Goal: Task Accomplishment & Management: Manage account settings

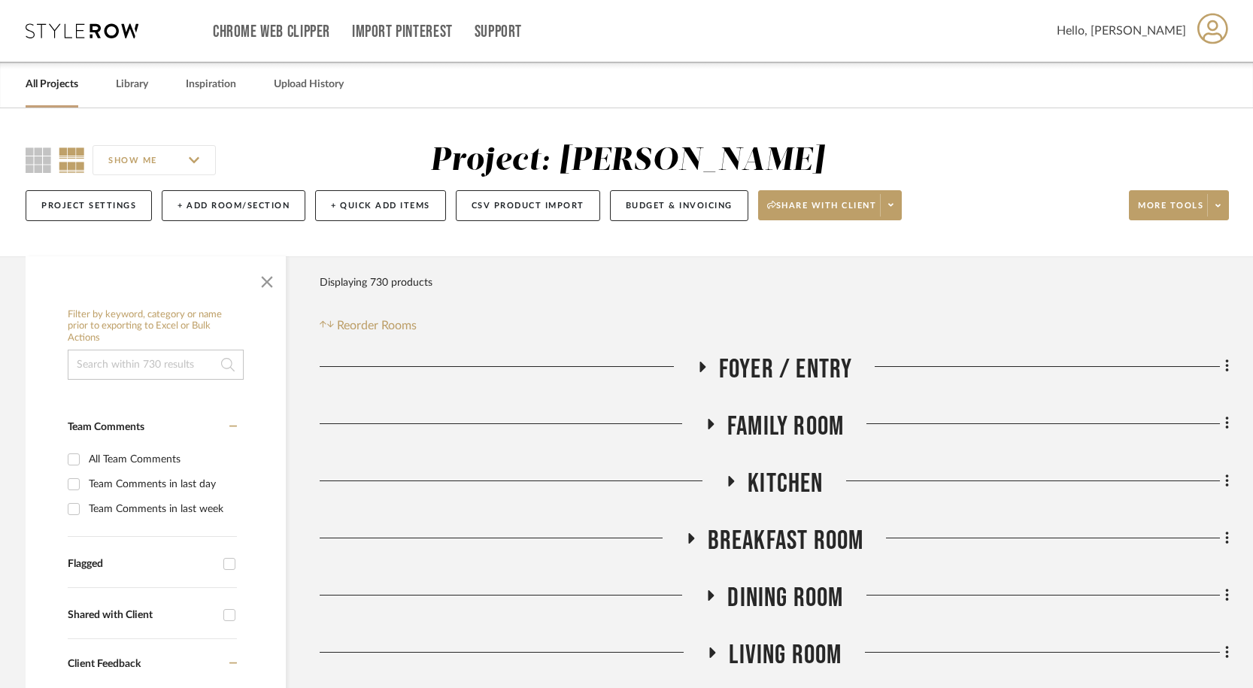
click at [699, 370] on icon at bounding box center [702, 366] width 18 height 11
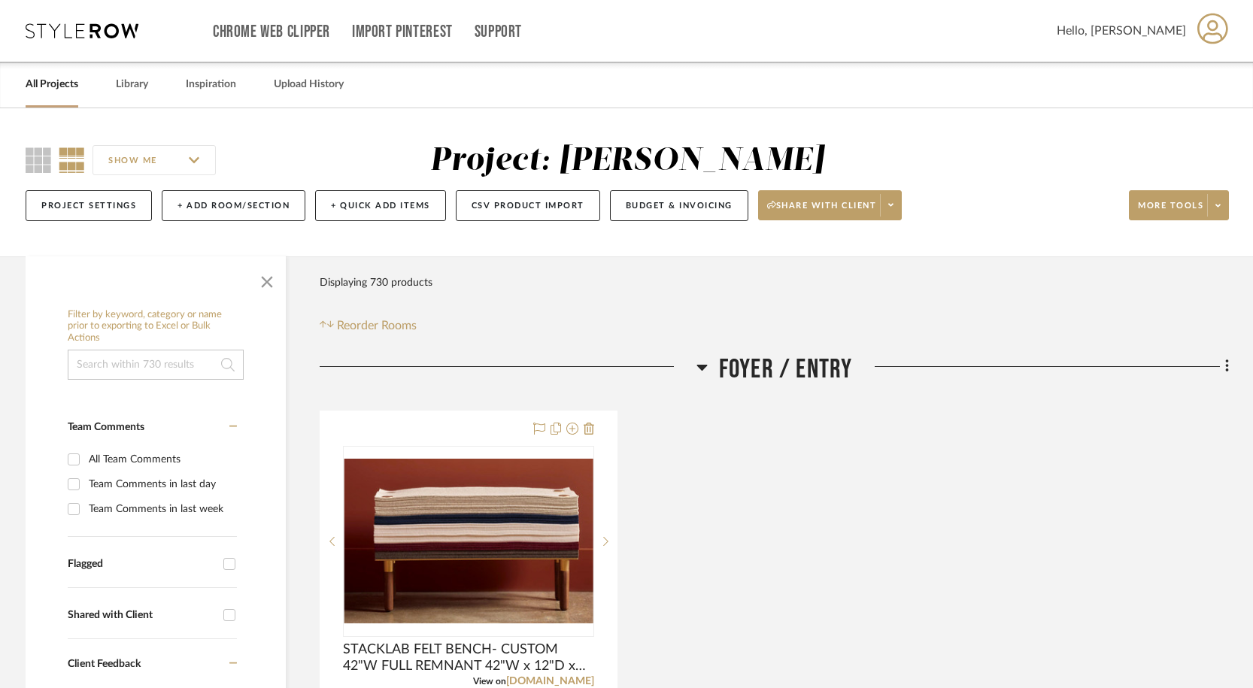
click at [62, 89] on link "All Projects" at bounding box center [52, 84] width 53 height 20
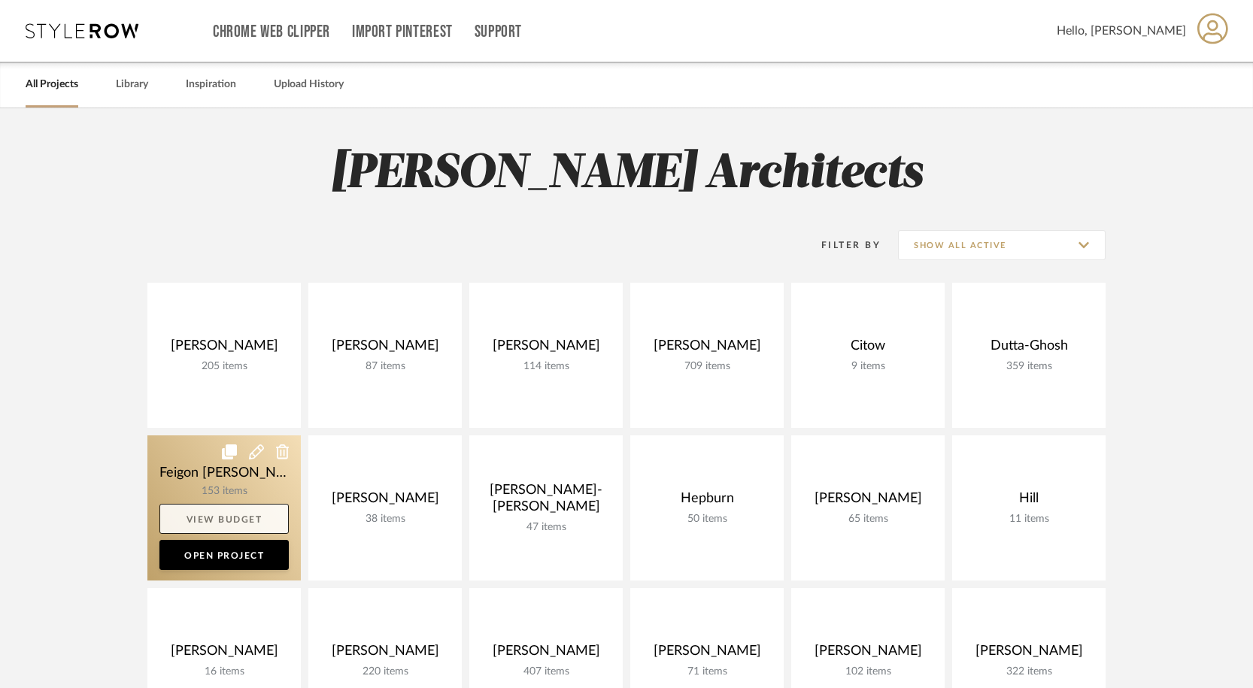
click at [251, 521] on link "View Budget" at bounding box center [223, 519] width 129 height 30
click at [238, 472] on link at bounding box center [223, 508] width 153 height 145
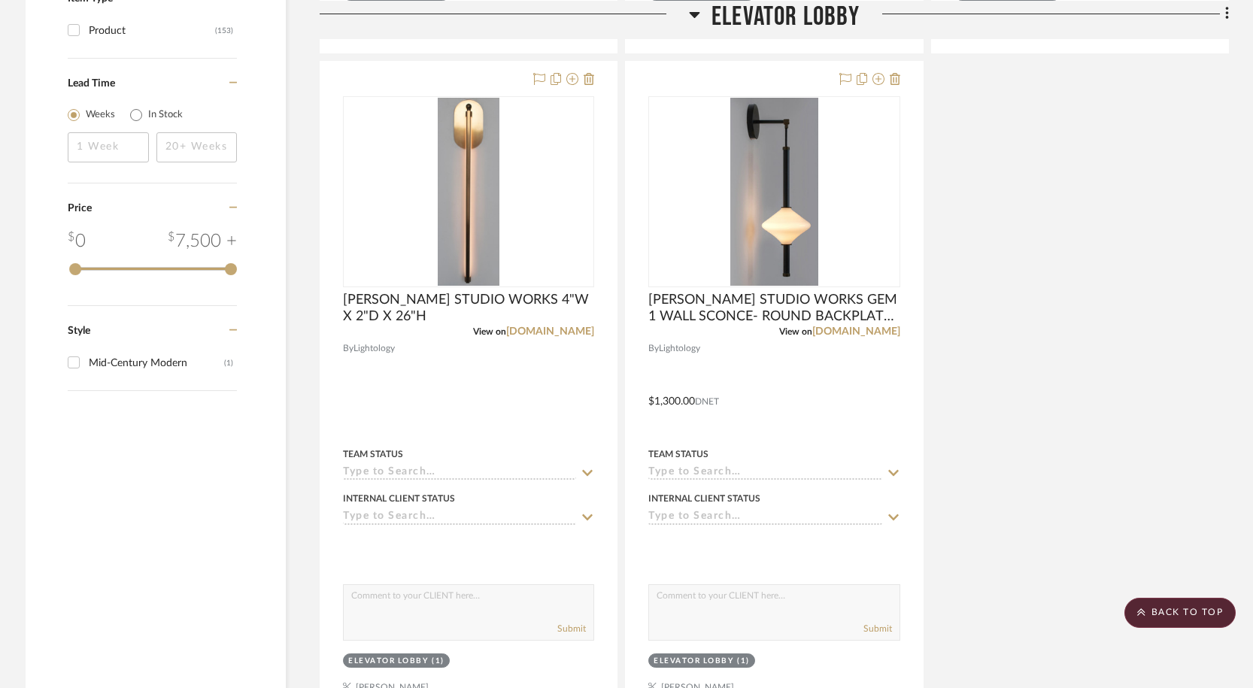
scroll to position [1680, 0]
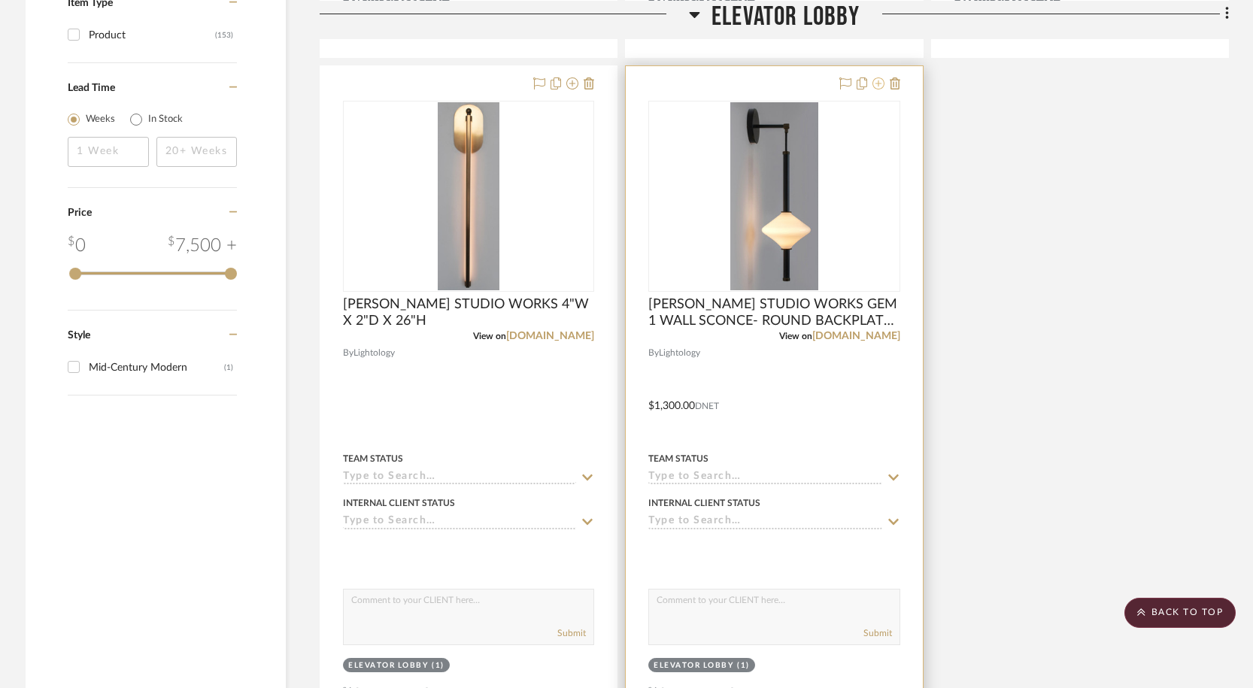
click at [879, 87] on icon at bounding box center [879, 83] width 12 height 12
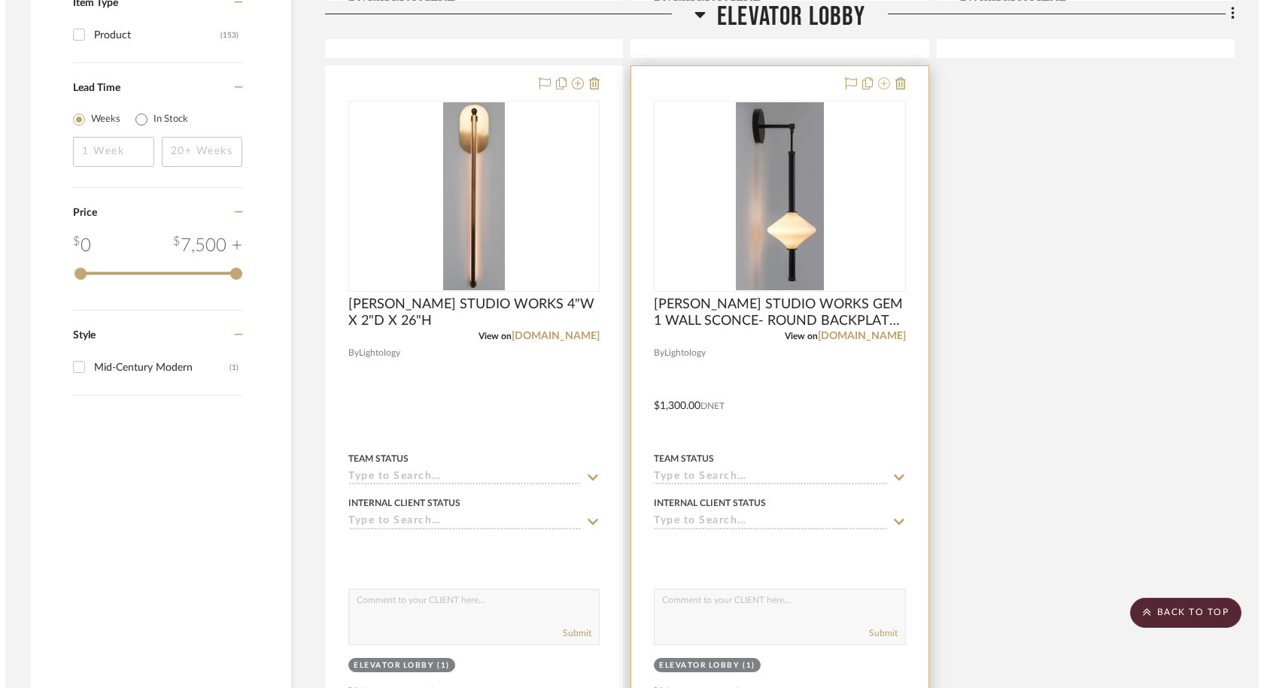
scroll to position [0, 0]
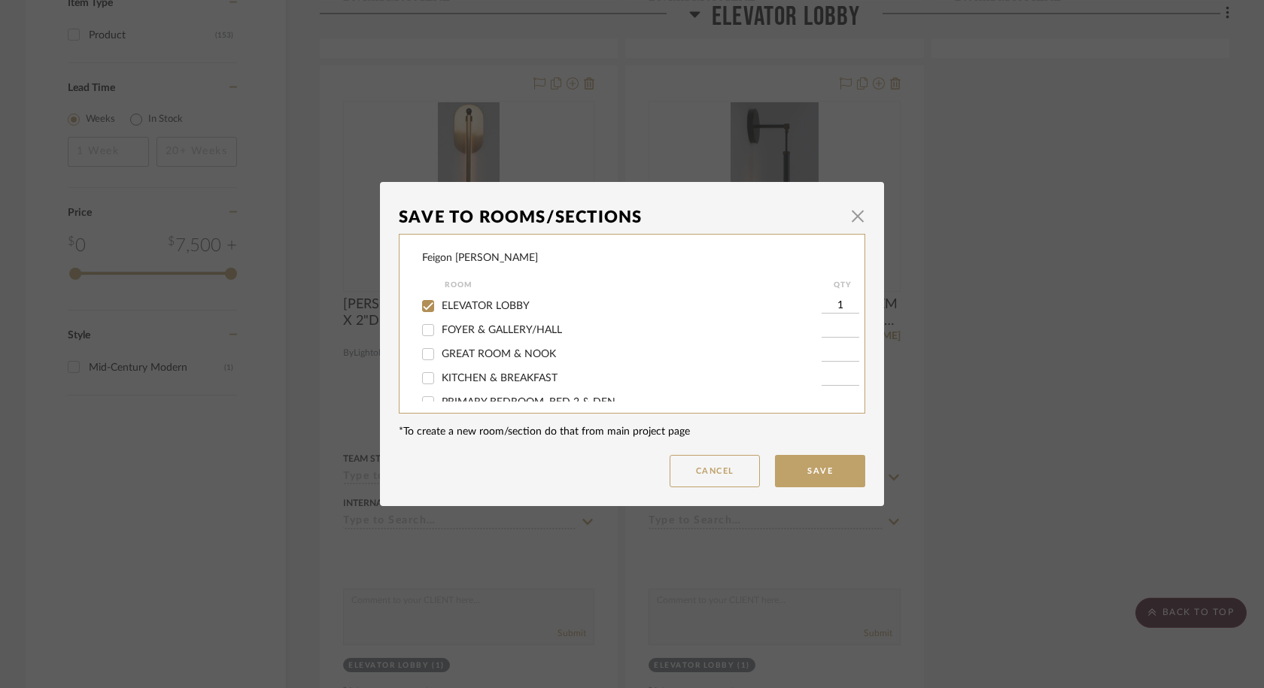
click at [497, 305] on span "ELEVATOR LOBBY" at bounding box center [486, 306] width 88 height 11
click at [440, 305] on input "ELEVATOR LOBBY" at bounding box center [428, 306] width 24 height 24
checkbox input "false"
click at [829, 480] on button "Save" at bounding box center [820, 471] width 90 height 32
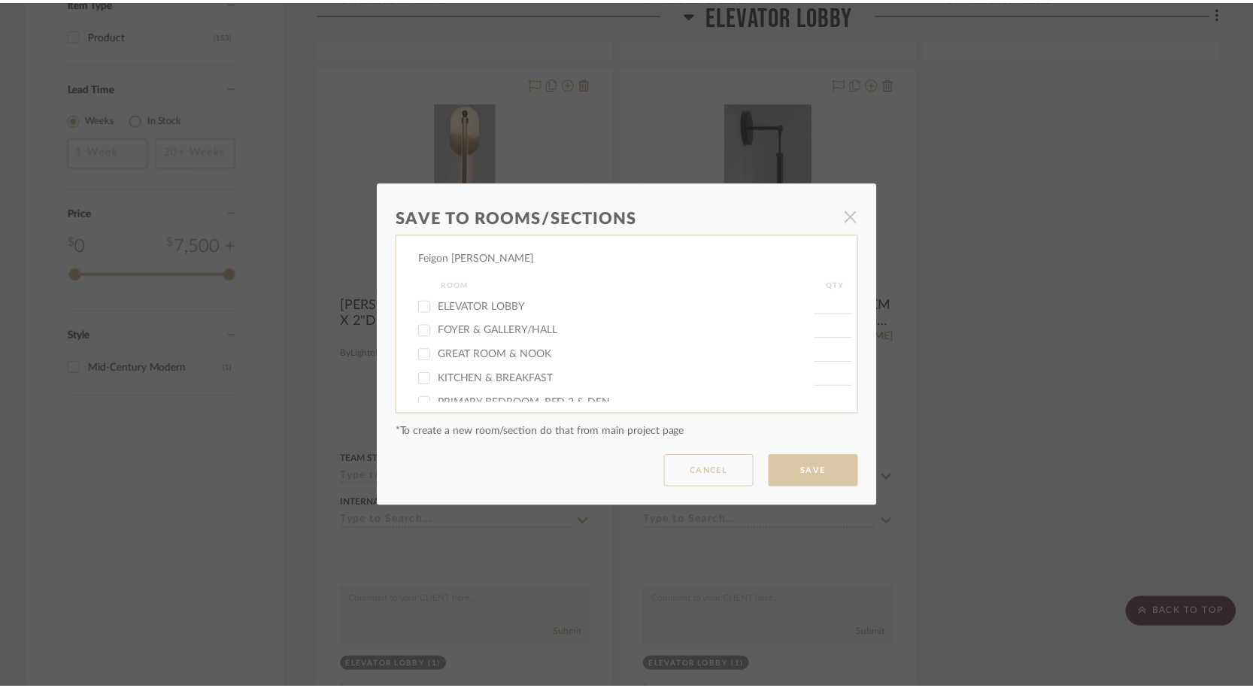
scroll to position [1680, 0]
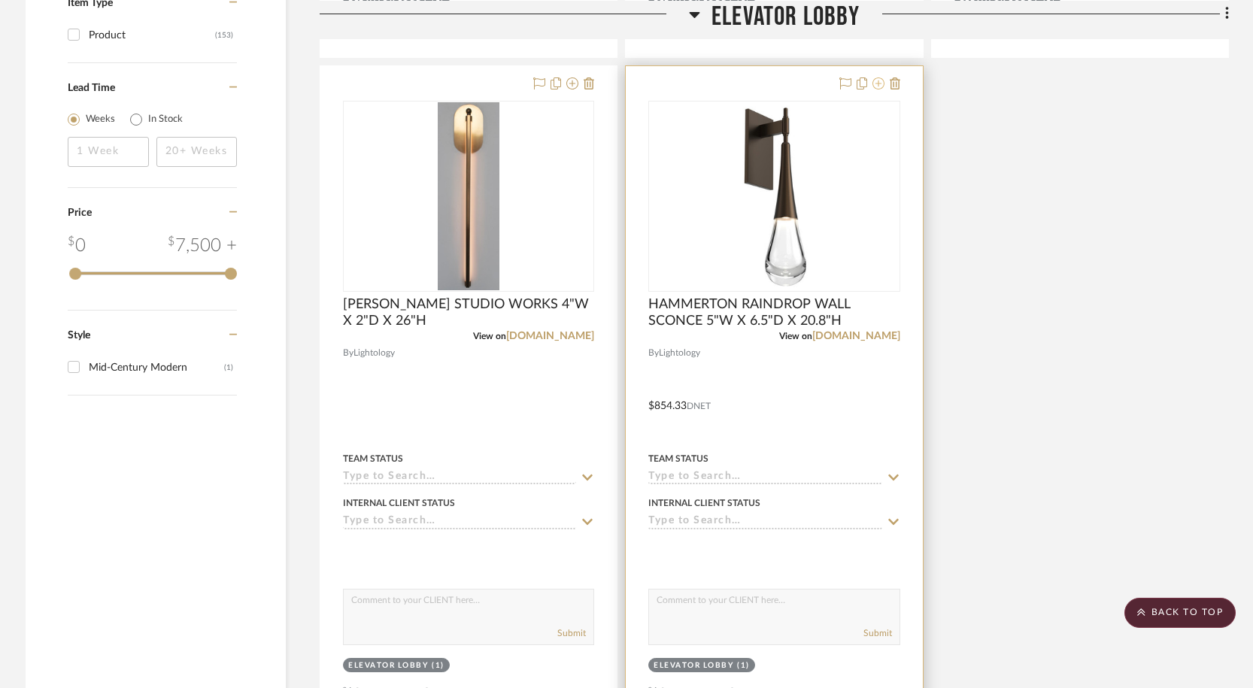
click at [879, 90] on button at bounding box center [879, 84] width 12 height 18
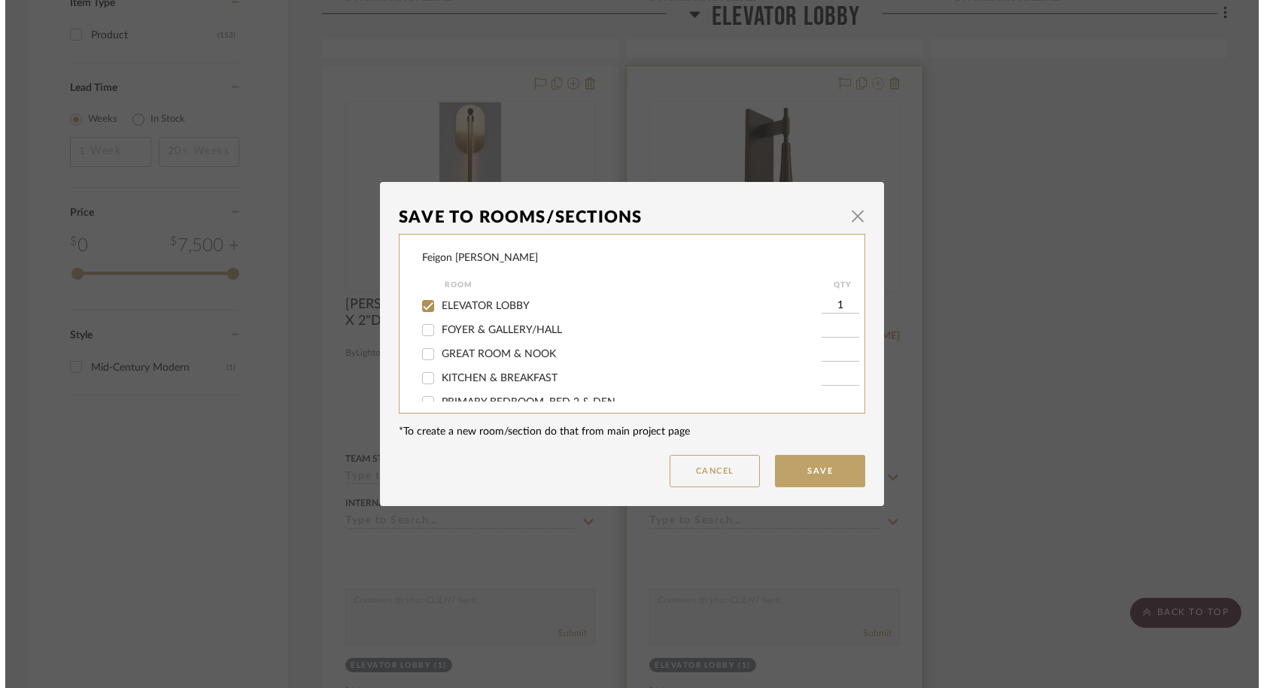
scroll to position [0, 0]
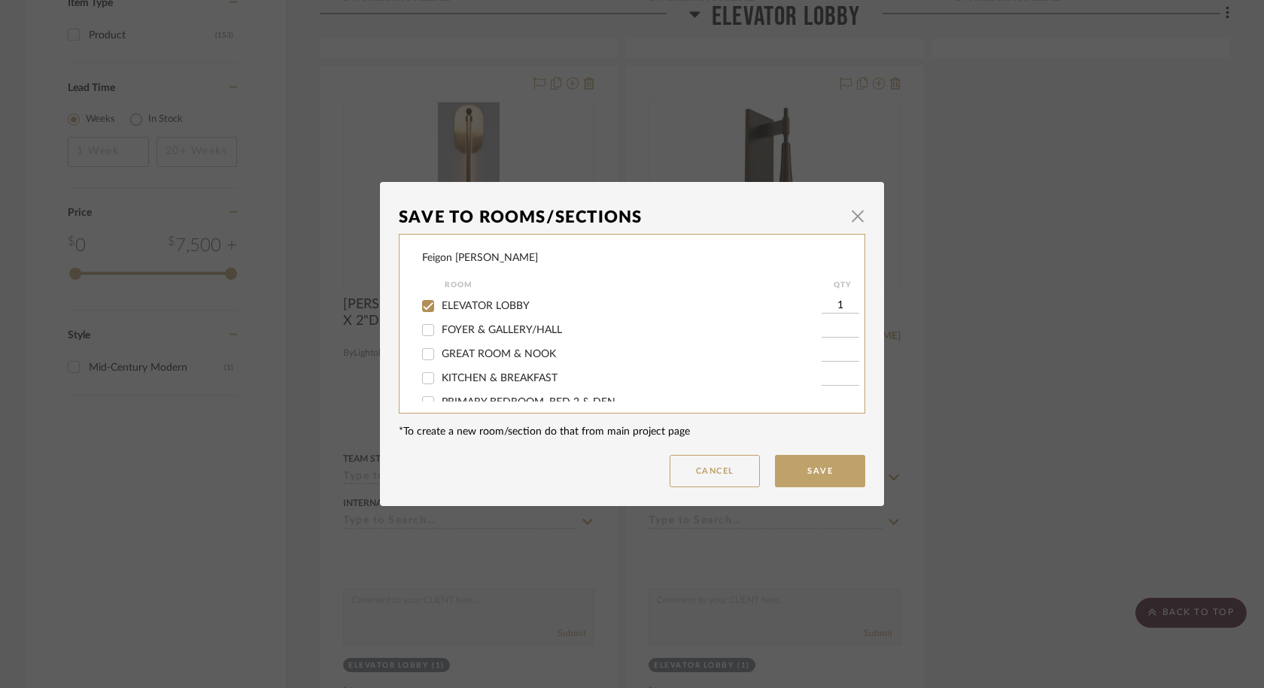
click at [491, 309] on span "ELEVATOR LOBBY" at bounding box center [486, 306] width 88 height 11
click at [440, 309] on input "ELEVATOR LOBBY" at bounding box center [428, 306] width 24 height 24
checkbox input "false"
click at [829, 473] on button "Save" at bounding box center [820, 471] width 90 height 32
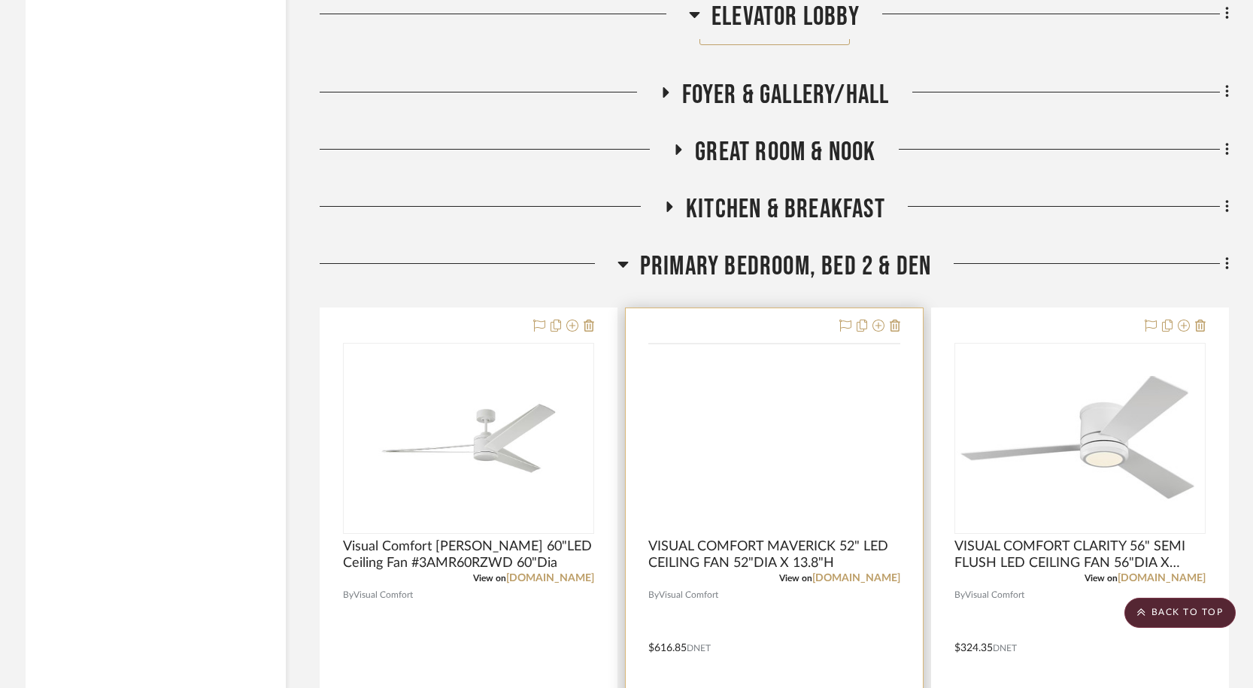
scroll to position [2406, 0]
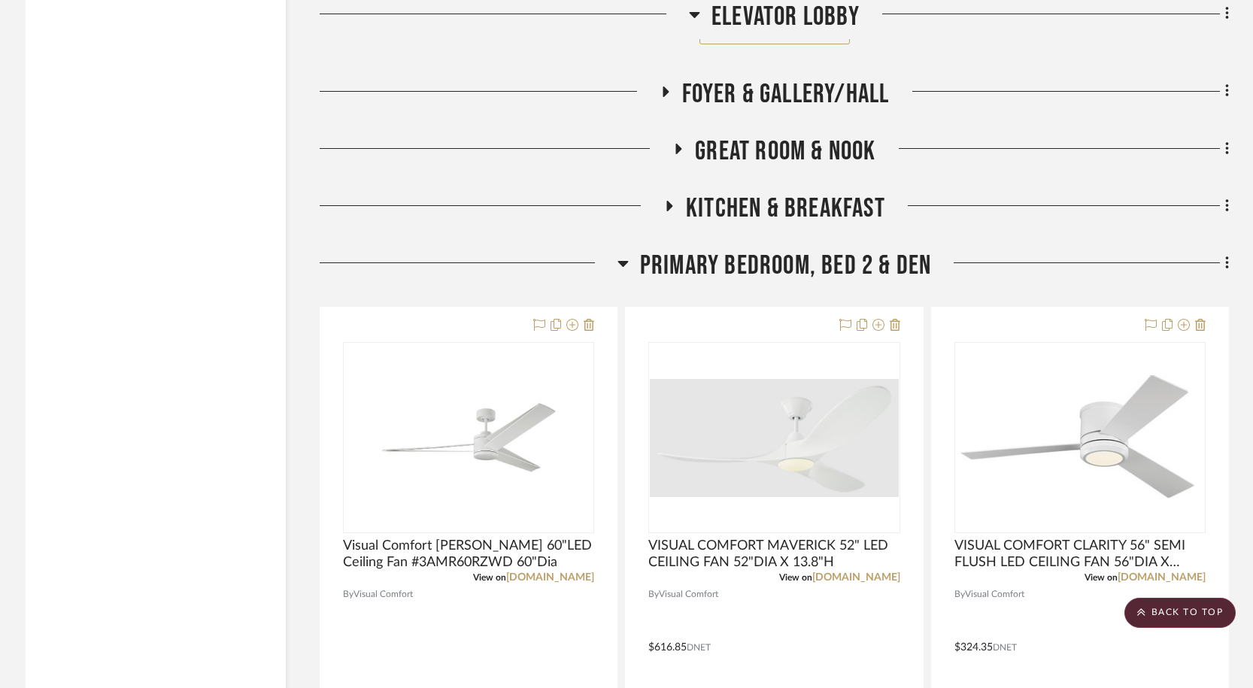
click at [664, 87] on icon at bounding box center [665, 91] width 18 height 11
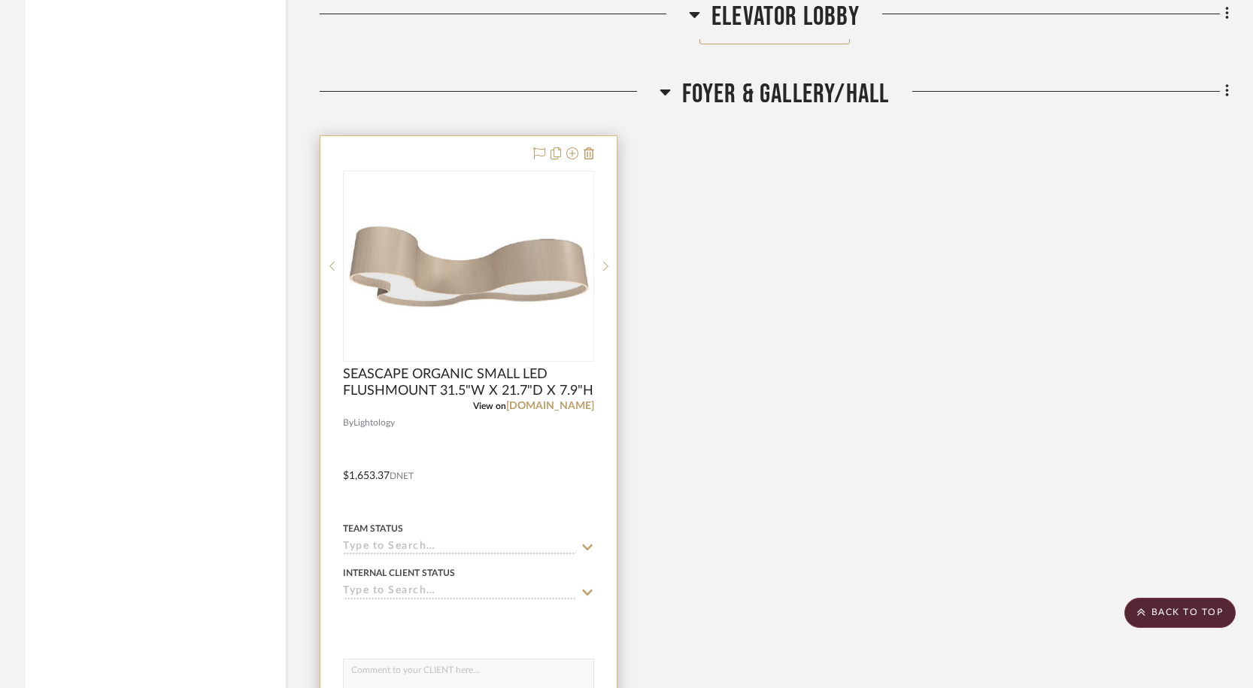
click at [555, 399] on div "View on [DOMAIN_NAME]" at bounding box center [468, 406] width 251 height 14
click at [557, 407] on link "[DOMAIN_NAME]" at bounding box center [550, 406] width 88 height 11
